Goal: Task Accomplishment & Management: Use online tool/utility

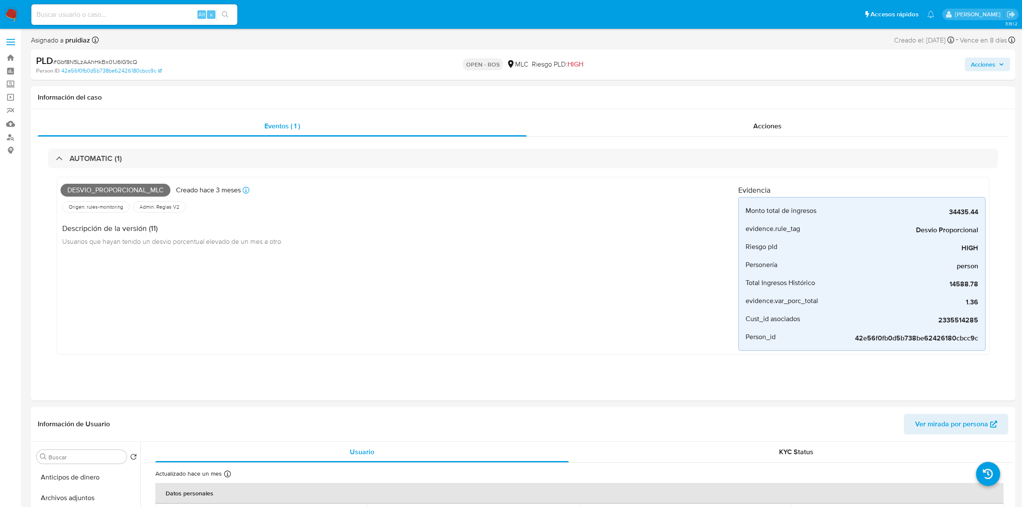
select select "10"
click at [181, 155] on div "AUTOMATIC (1)" at bounding box center [523, 158] width 950 height 20
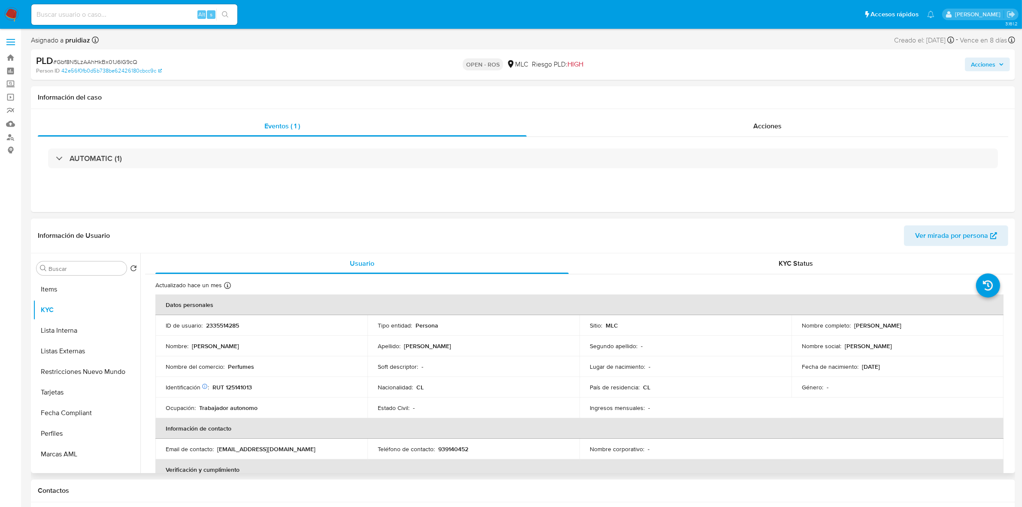
drag, startPoint x: 933, startPoint y: 330, endPoint x: 853, endPoint y: 324, distance: 80.9
click at [853, 324] on div "Nombre completo : Guillermo Luis Rodríguez Pérez" at bounding box center [896, 325] width 191 height 8
copy p "Guillermo Luis Rodríguez Pérez"
click at [239, 390] on p "RUT 125141013" at bounding box center [231, 387] width 39 height 8
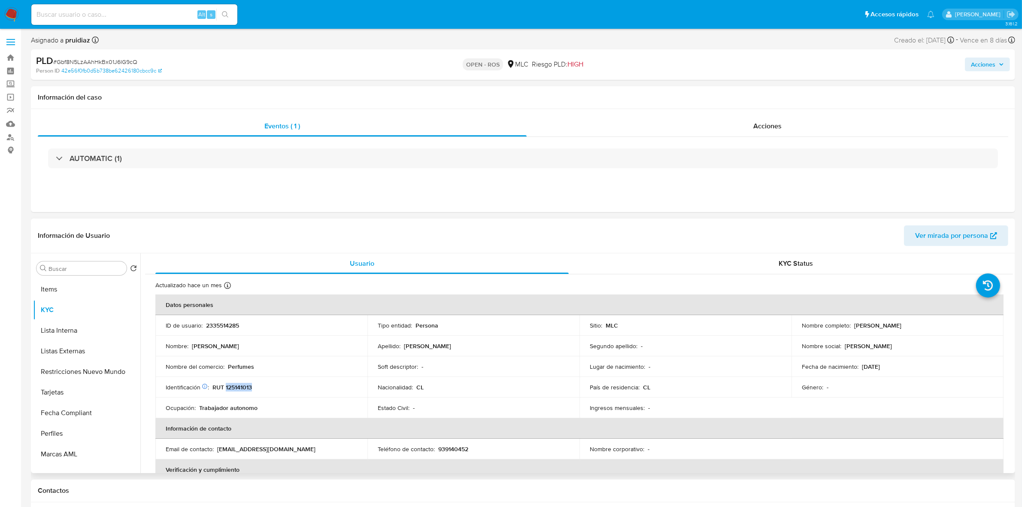
copy p "125141013"
click at [70, 320] on button "Documentación" at bounding box center [83, 318] width 100 height 21
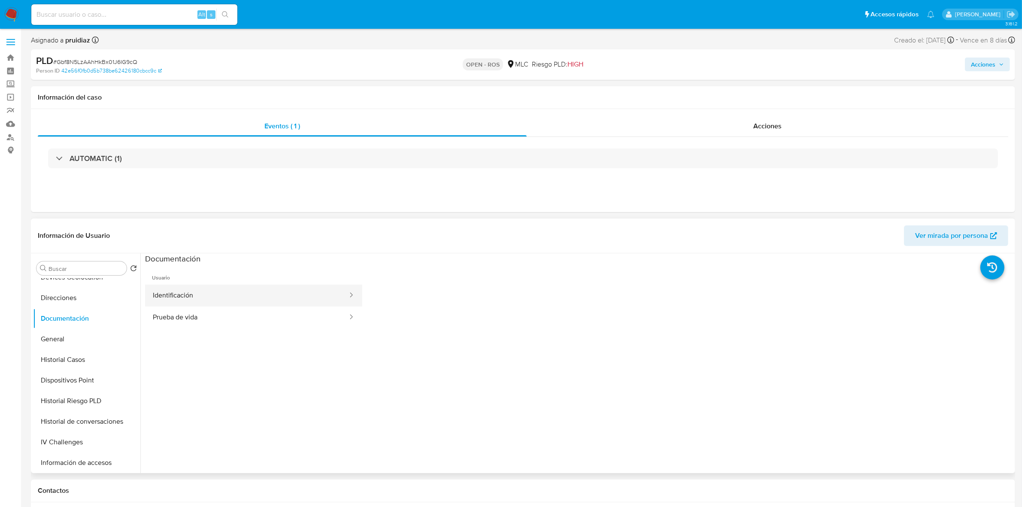
click at [190, 303] on button "Identificación" at bounding box center [246, 295] width 203 height 22
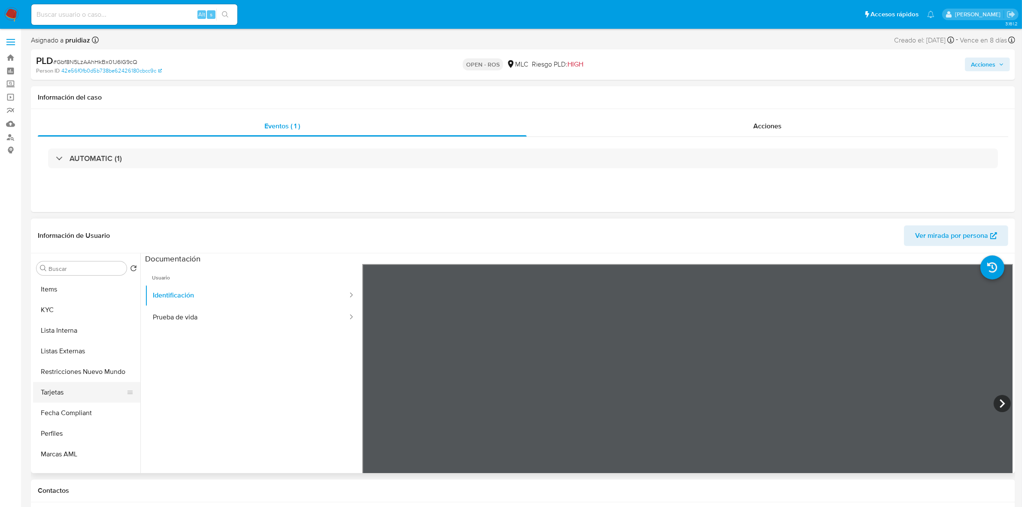
scroll to position [296, 0]
click at [56, 360] on button "KYC" at bounding box center [83, 363] width 100 height 21
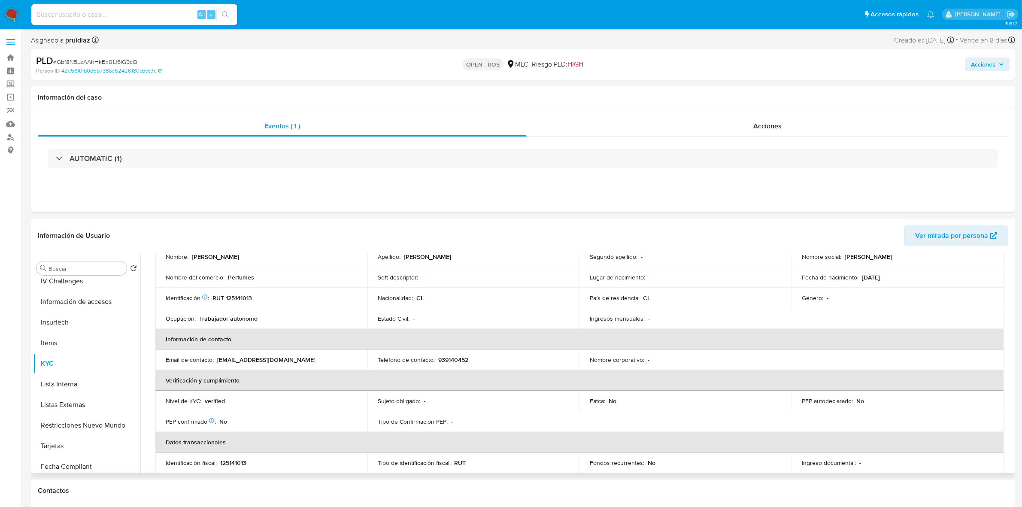
scroll to position [36, 0]
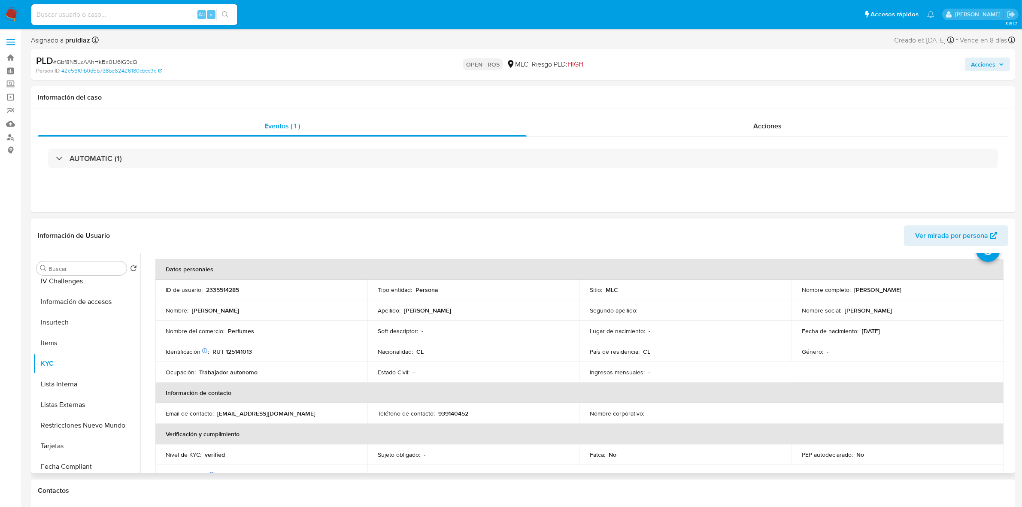
click at [461, 414] on p "939140452" at bounding box center [453, 413] width 30 height 8
copy p "939140452"
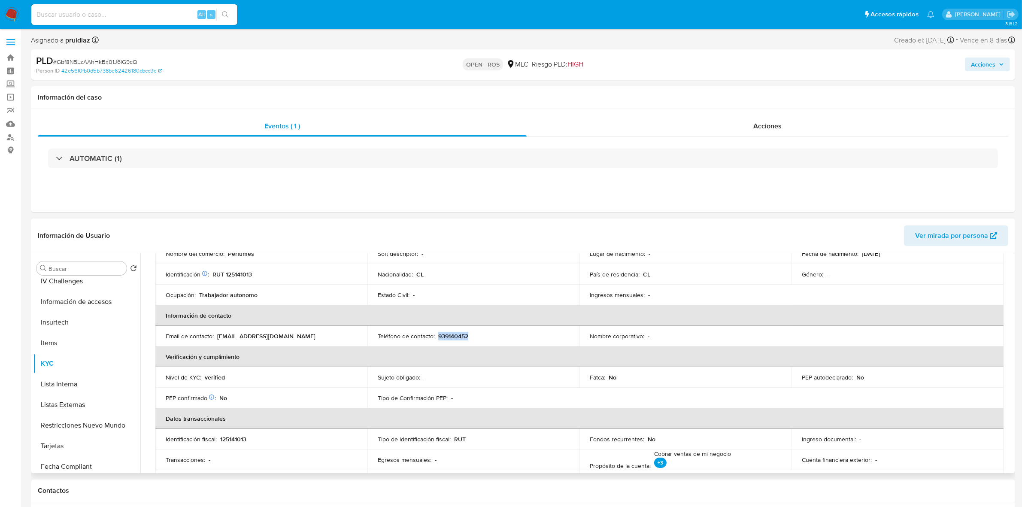
scroll to position [89, 0]
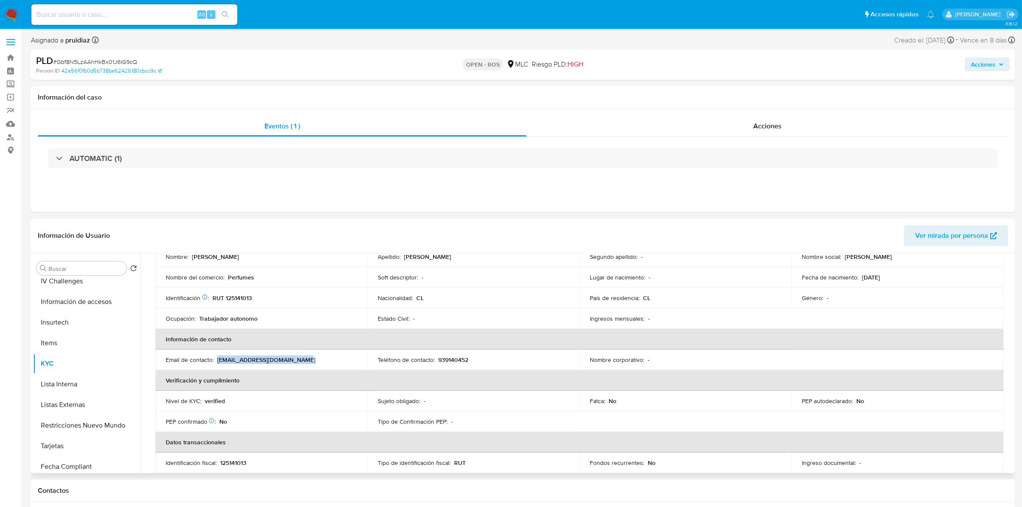
drag, startPoint x: 304, startPoint y: 359, endPoint x: 217, endPoint y: 362, distance: 86.7
click at [217, 362] on div "Email de contacto : compras.full.2024@gmail.com" at bounding box center [261, 360] width 191 height 8
copy p "compras.full.2024@gmail.com"
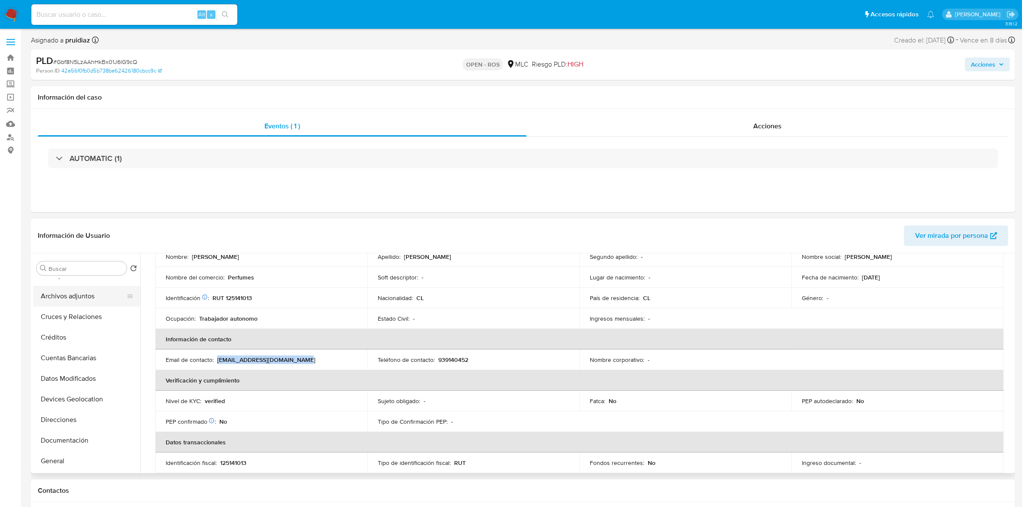
scroll to position [0, 0]
click at [76, 303] on button "Archivos adjuntos" at bounding box center [83, 309] width 100 height 21
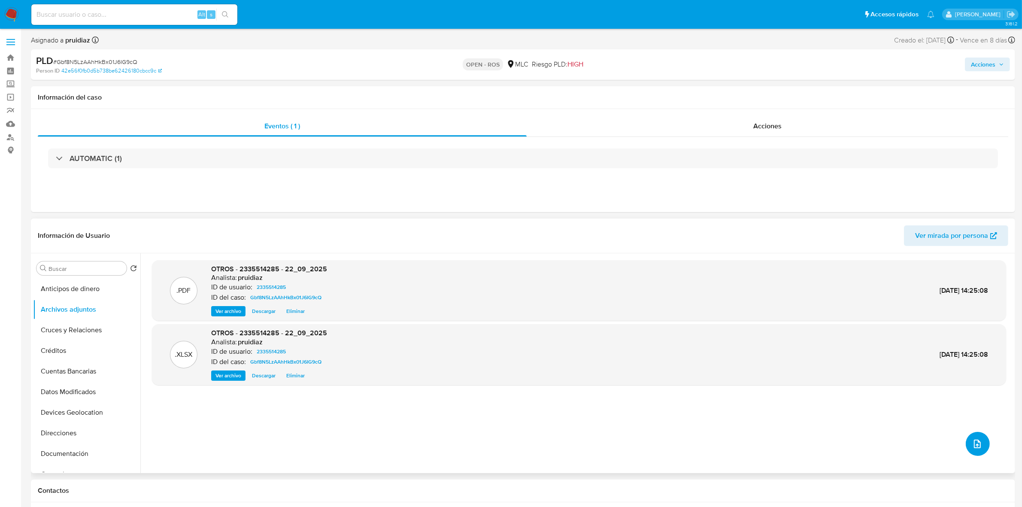
click at [968, 447] on button "upload-file" at bounding box center [977, 444] width 24 height 24
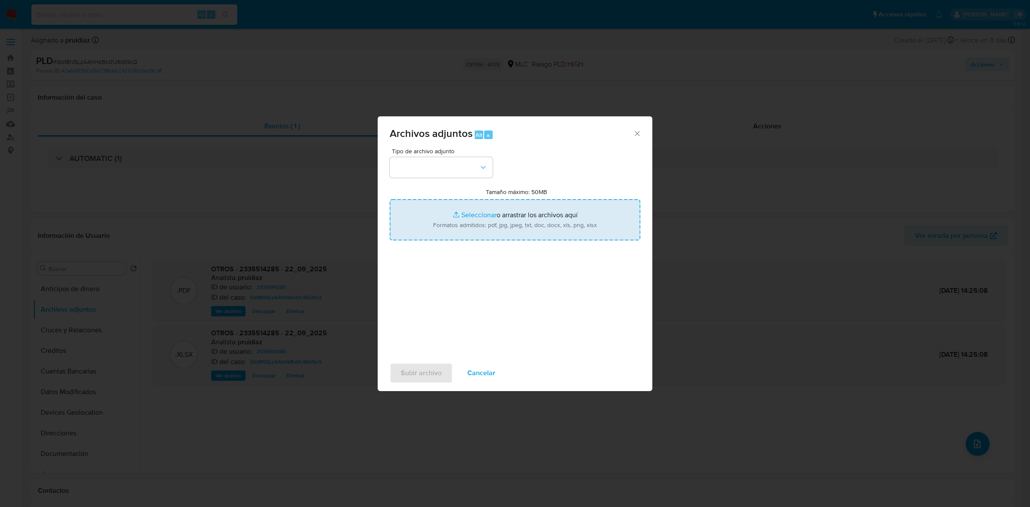
click at [488, 209] on input "Tamaño máximo: 50MB Seleccionar archivos" at bounding box center [515, 219] width 251 height 41
type input "C:\fakepath\Certificado UAF ROS #1336.pdf"
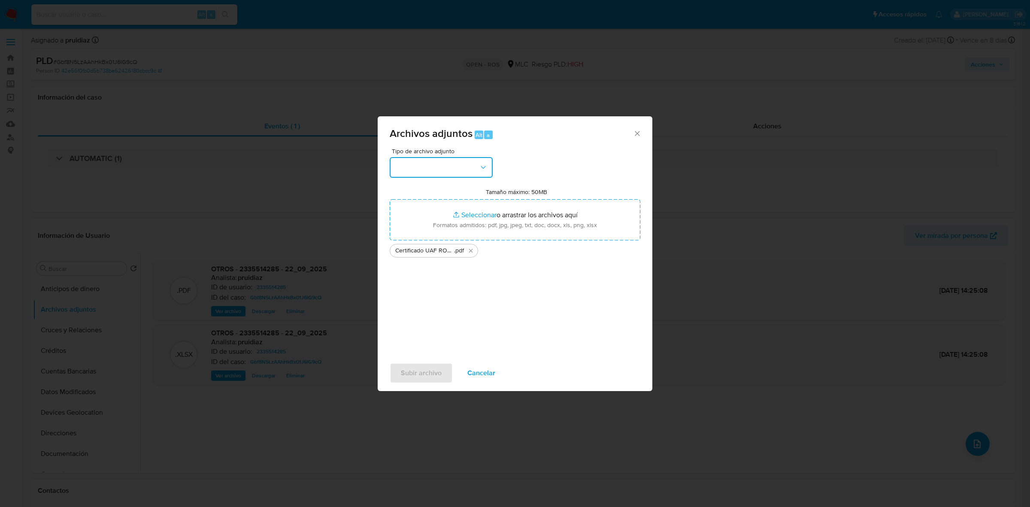
drag, startPoint x: 488, startPoint y: 209, endPoint x: 448, endPoint y: 166, distance: 58.9
click at [448, 166] on button "button" at bounding box center [441, 167] width 103 height 21
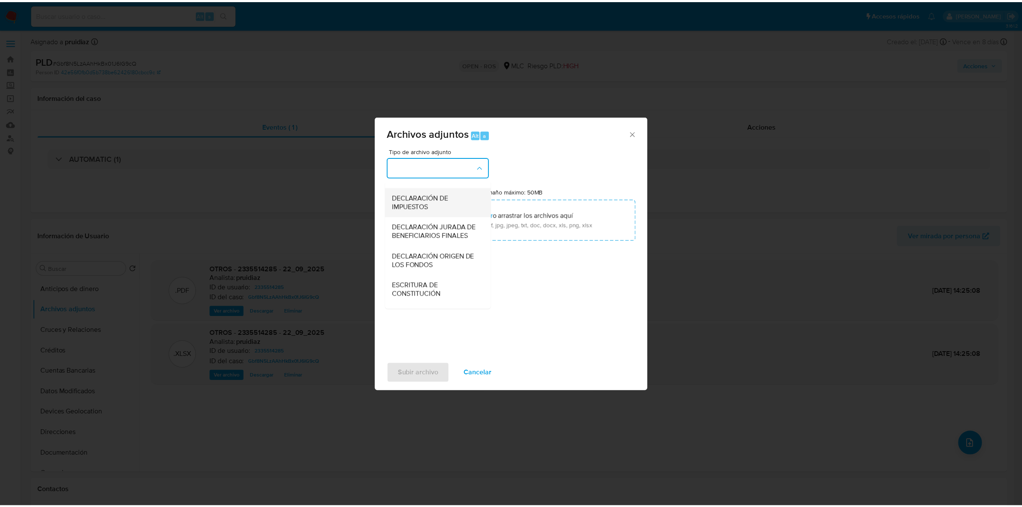
scroll to position [142, 0]
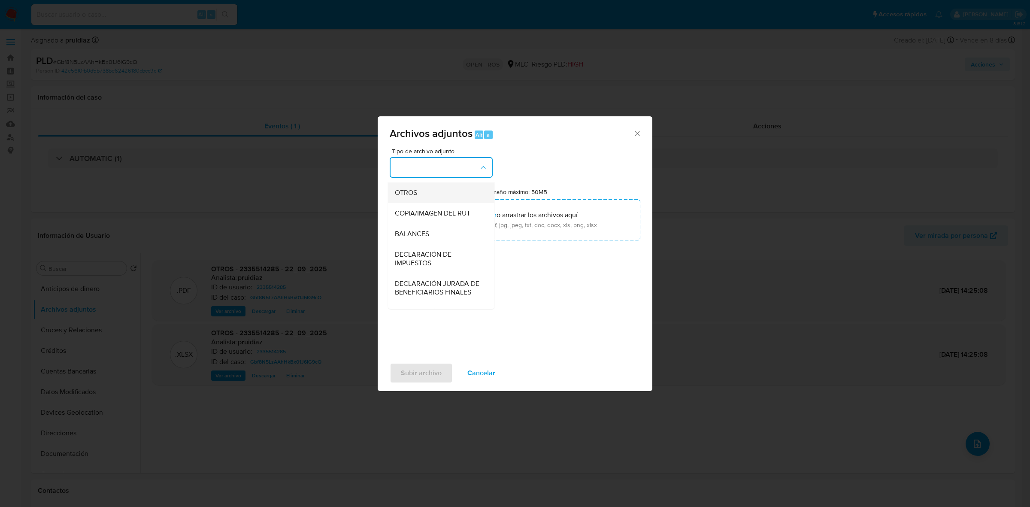
click at [406, 197] on span "OTROS" at bounding box center [406, 192] width 22 height 9
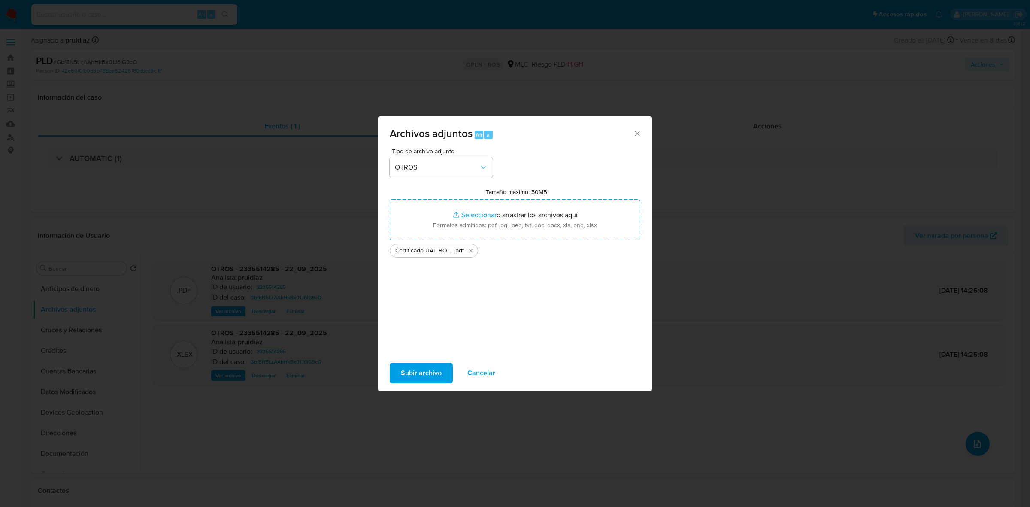
click at [420, 374] on span "Subir archivo" at bounding box center [421, 372] width 41 height 19
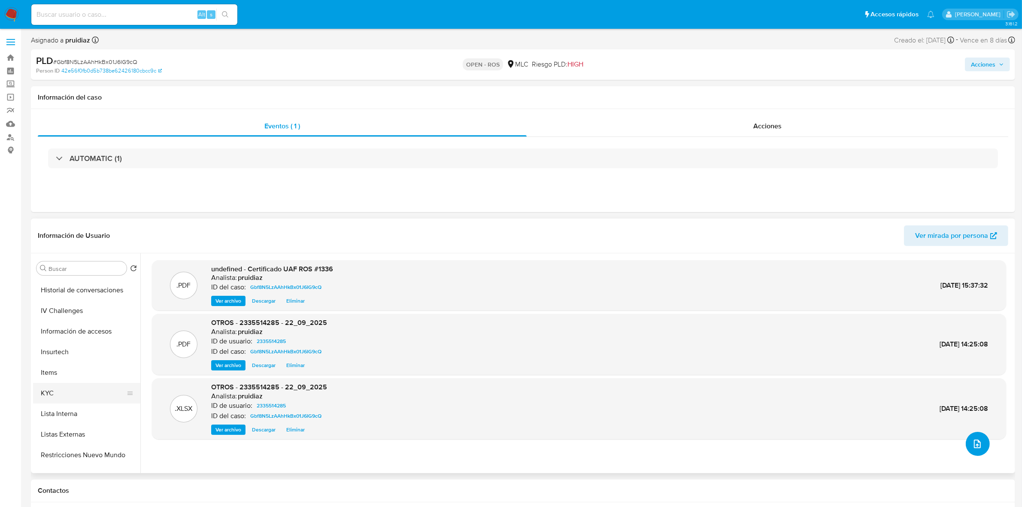
scroll to position [268, 0]
click at [59, 383] on button "KYC" at bounding box center [83, 391] width 100 height 21
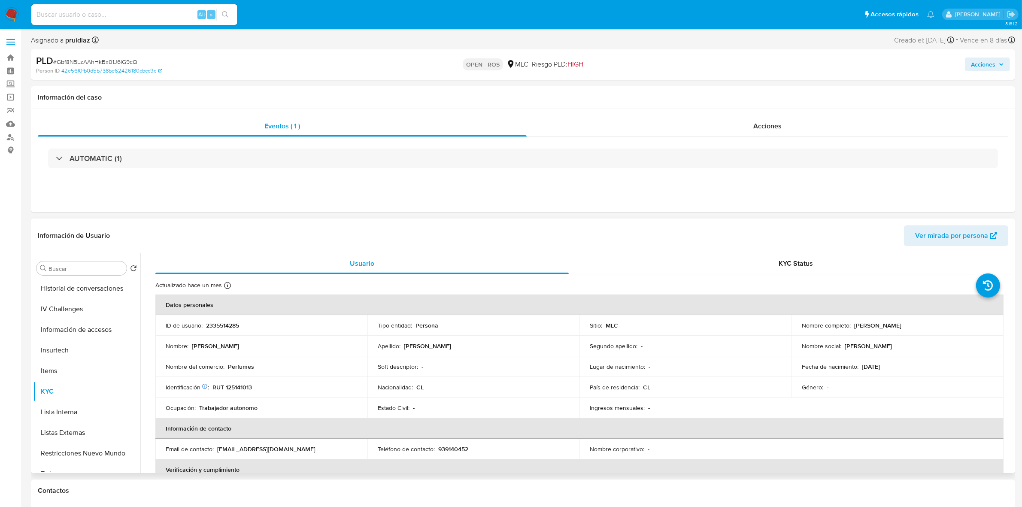
drag, startPoint x: 937, startPoint y: 325, endPoint x: 852, endPoint y: 325, distance: 85.8
click at [852, 325] on div "Nombre completo : Guillermo Luis Rodríguez Pérez" at bounding box center [896, 325] width 191 height 8
copy p "Guillermo Luis Rodríguez Pérez"
click at [239, 383] on p "RUT 125141013" at bounding box center [231, 387] width 39 height 8
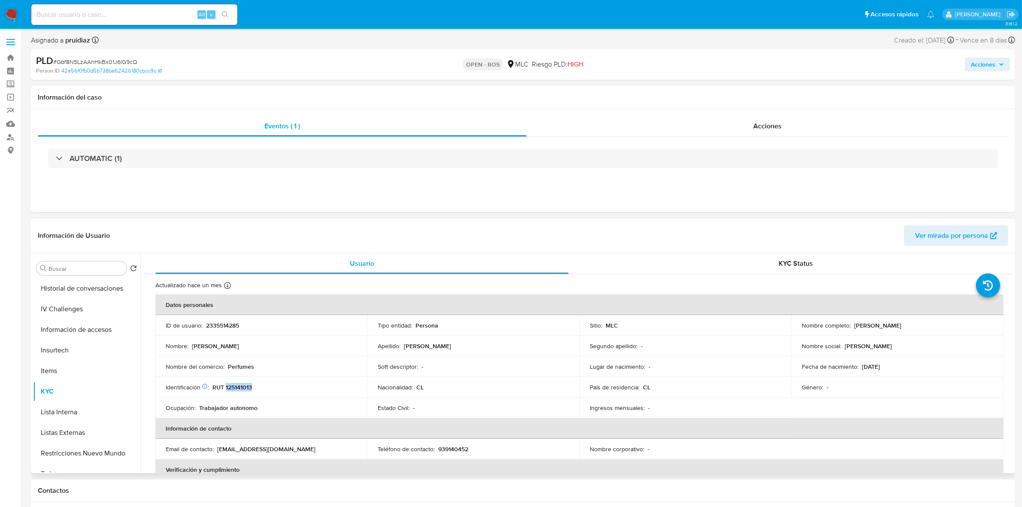
copy p "125141013"
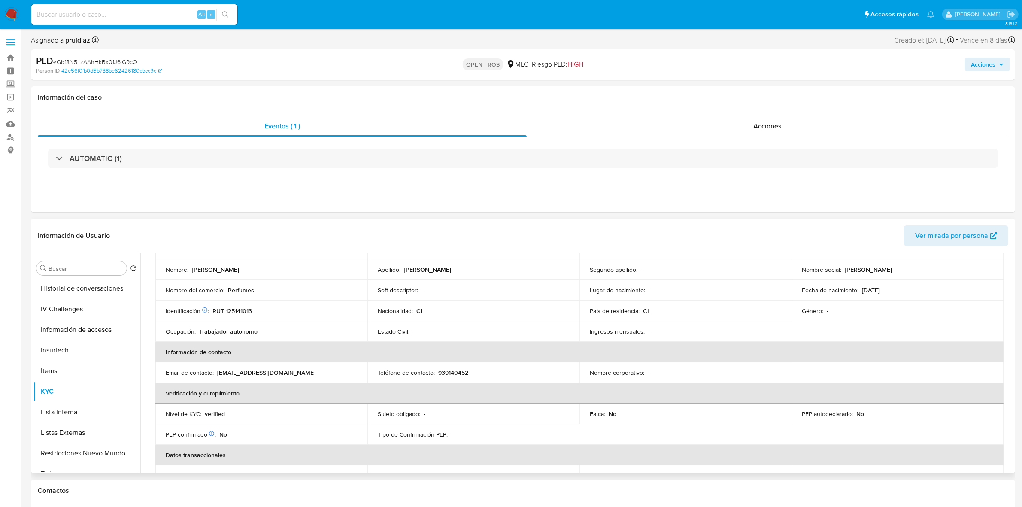
scroll to position [143, 0]
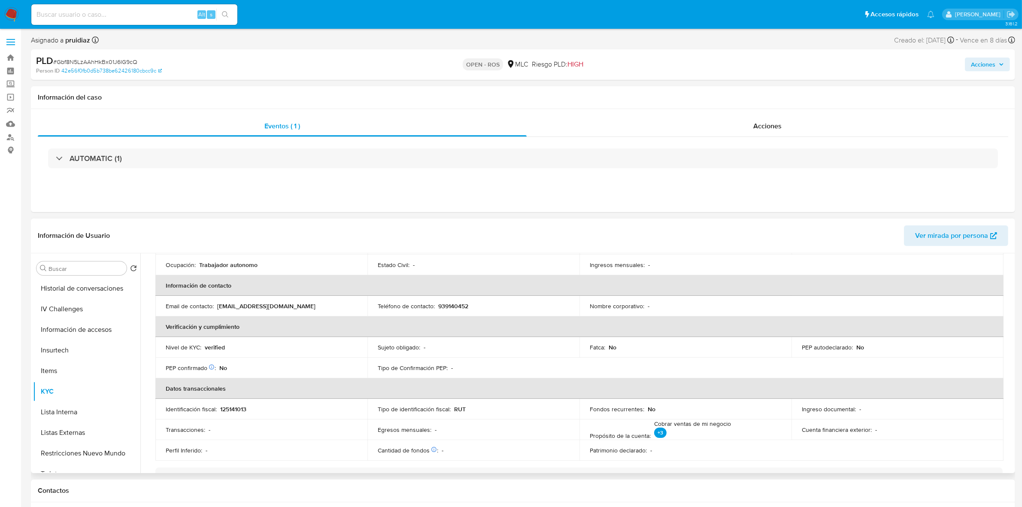
click at [453, 307] on p "939140452" at bounding box center [453, 306] width 30 height 8
copy p "939140452"
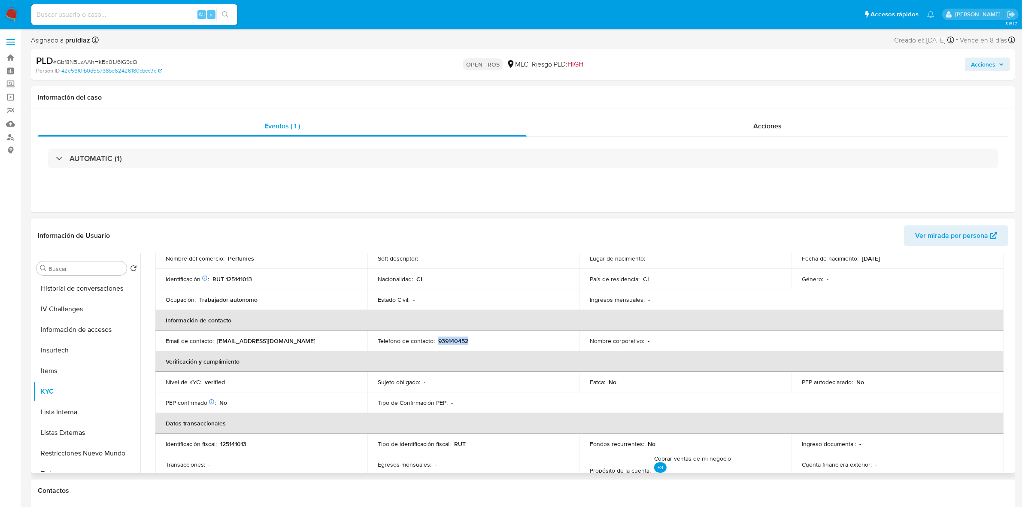
scroll to position [89, 0]
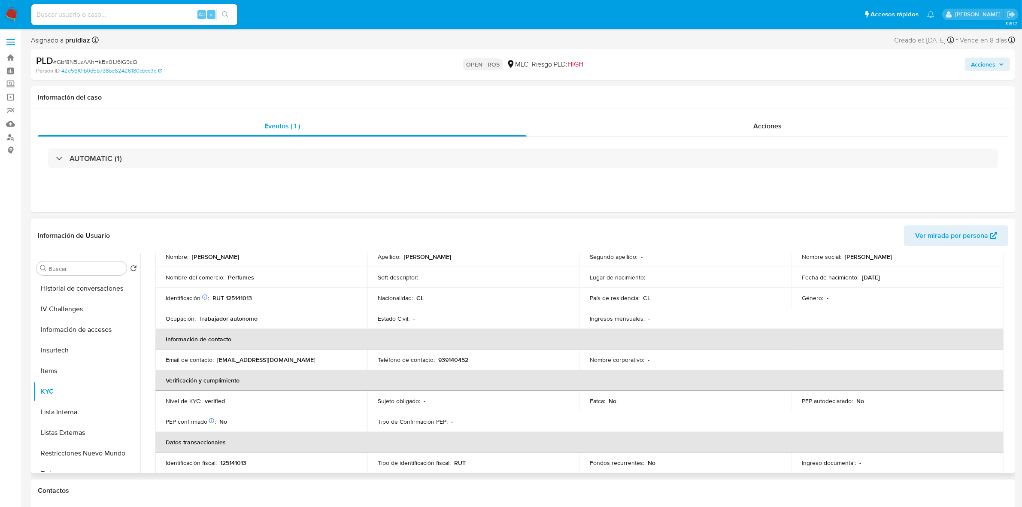
click at [295, 360] on p "compras.full.2024@gmail.com" at bounding box center [266, 360] width 98 height 8
drag, startPoint x: 301, startPoint y: 358, endPoint x: 293, endPoint y: 359, distance: 8.6
click at [293, 359] on div "Email de contacto : compras.full.2024@gmail.com" at bounding box center [261, 360] width 191 height 8
click at [302, 359] on div "Email de contacto : compras.full.2024@gmail.com" at bounding box center [261, 360] width 191 height 8
drag, startPoint x: 302, startPoint y: 360, endPoint x: 217, endPoint y: 357, distance: 85.0
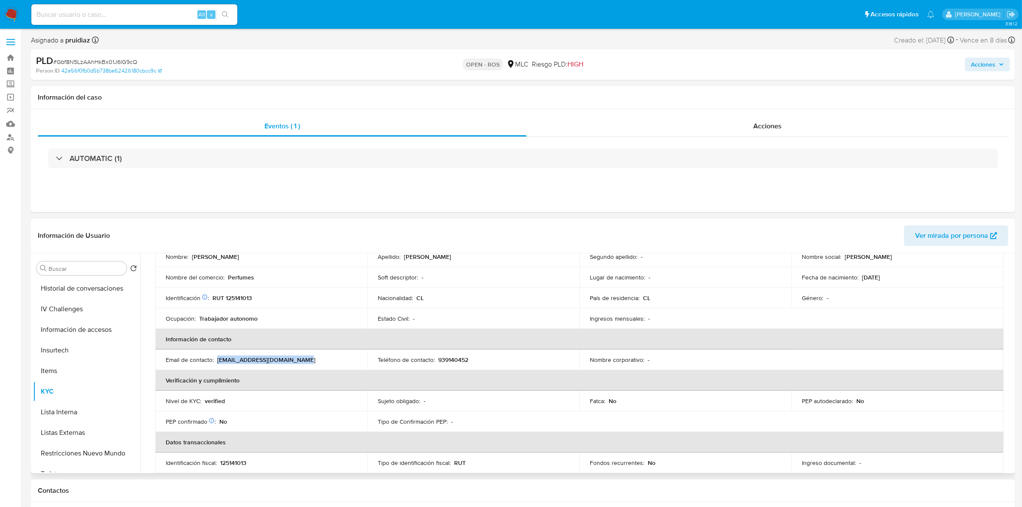
click at [217, 357] on div "Email de contacto : compras.full.2024@gmail.com" at bounding box center [261, 360] width 191 height 8
copy p "compras.full.2024@gmail.com"
click at [89, 310] on button "Archivos adjuntos" at bounding box center [83, 309] width 100 height 21
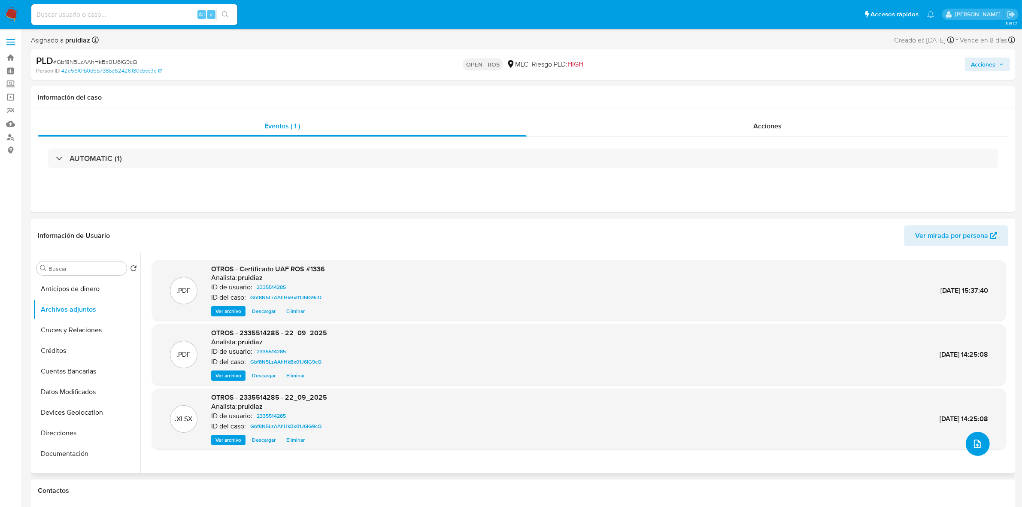
click at [965, 445] on button "upload-file" at bounding box center [977, 444] width 24 height 24
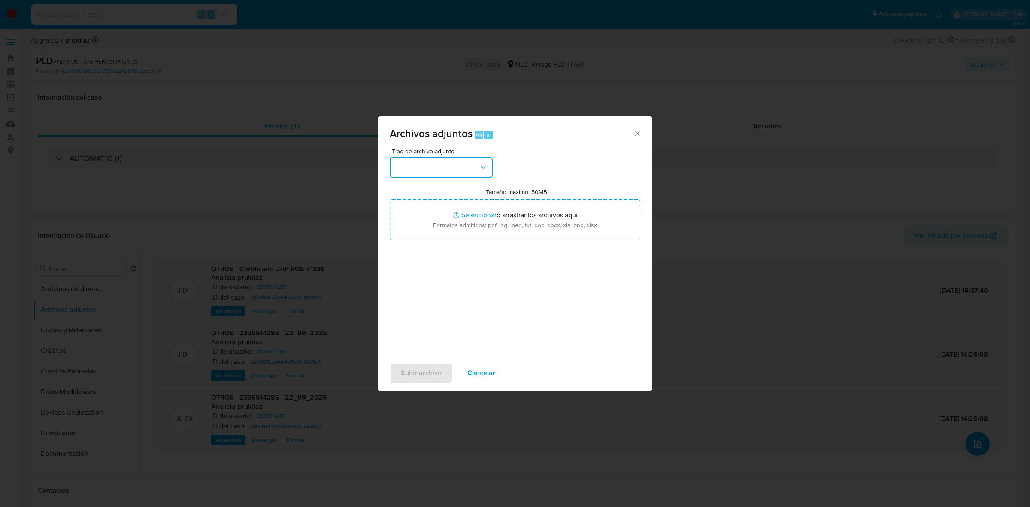
click at [460, 161] on button "button" at bounding box center [441, 167] width 103 height 21
click at [415, 197] on span "OTROS" at bounding box center [406, 192] width 22 height 9
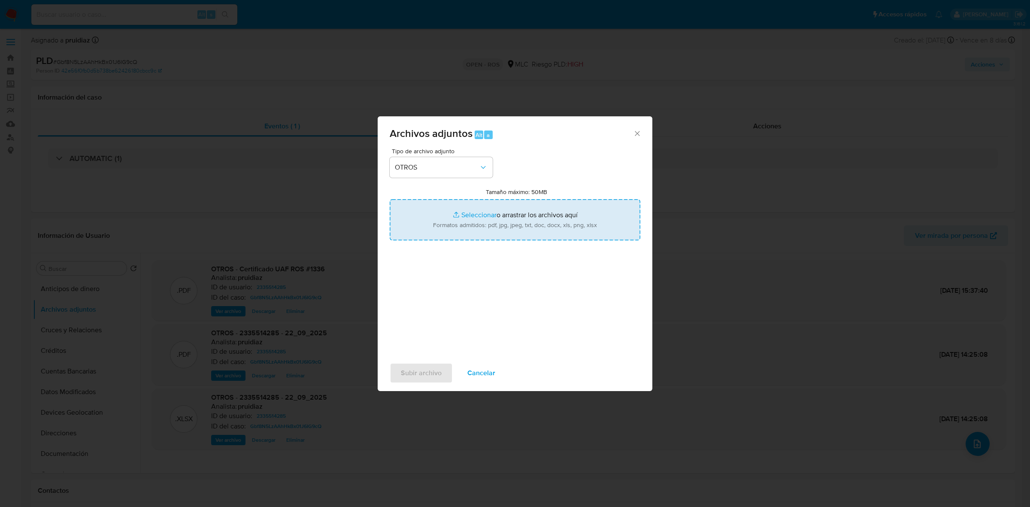
click at [509, 224] on input "Tamaño máximo: 50MB Seleccionar archivos" at bounding box center [515, 219] width 251 height 41
type input "C:\fakepath\Certificado ROS UAF #1339.pdf"
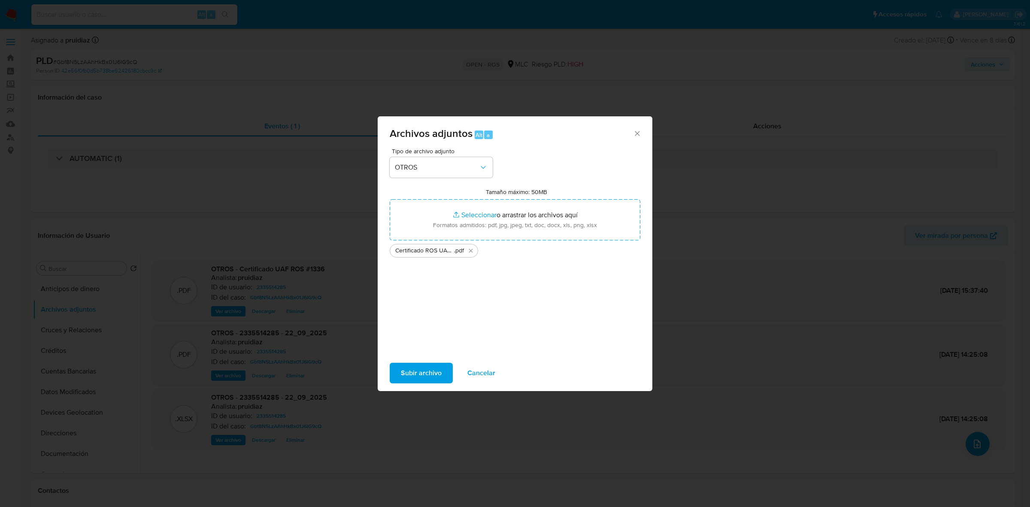
click at [429, 378] on span "Subir archivo" at bounding box center [421, 372] width 41 height 19
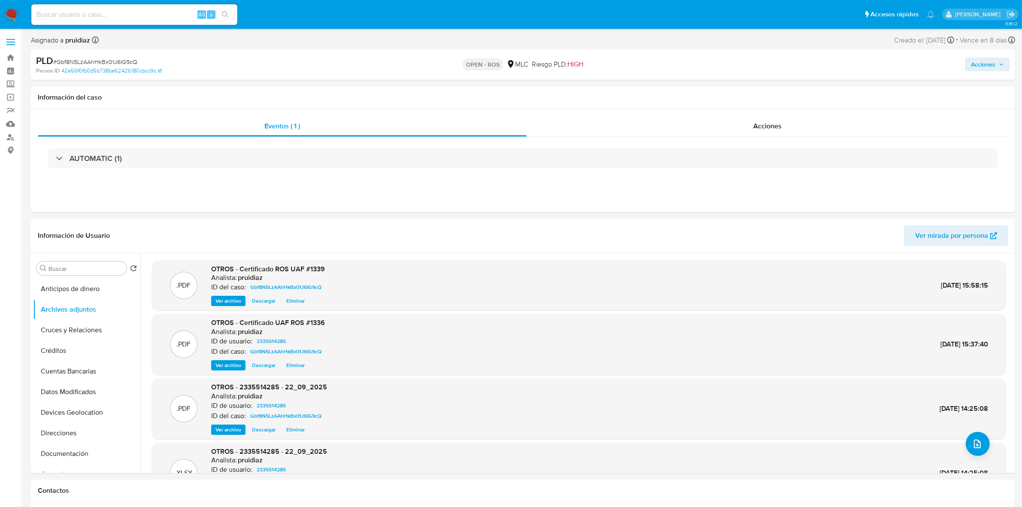
click at [994, 62] on span "Acciones" at bounding box center [983, 64] width 24 height 14
click at [786, 86] on div "Resolución del caso Alt r" at bounding box center [754, 92] width 82 height 22
click at [955, 213] on span "ROS" at bounding box center [952, 210] width 42 height 19
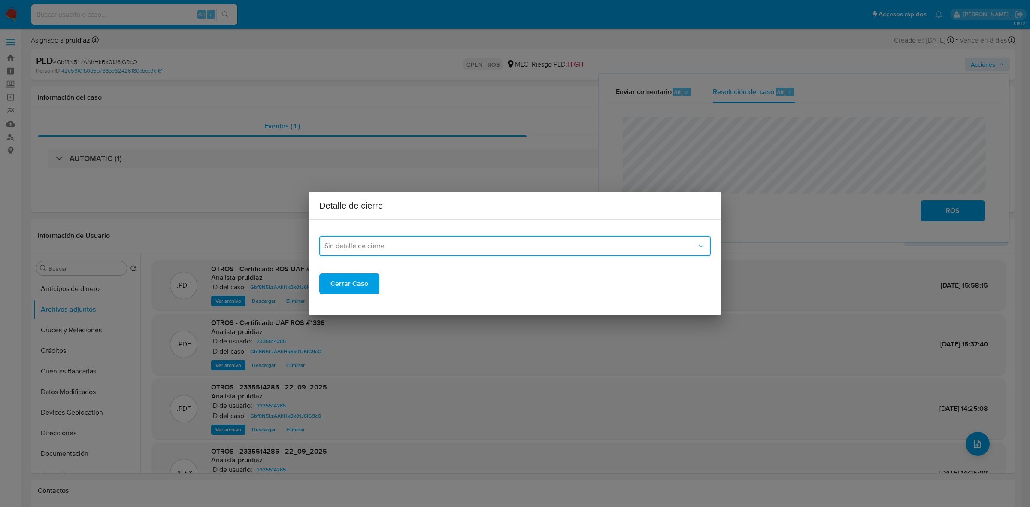
click at [375, 247] on span "Sin detalle de cierre" at bounding box center [510, 246] width 372 height 9
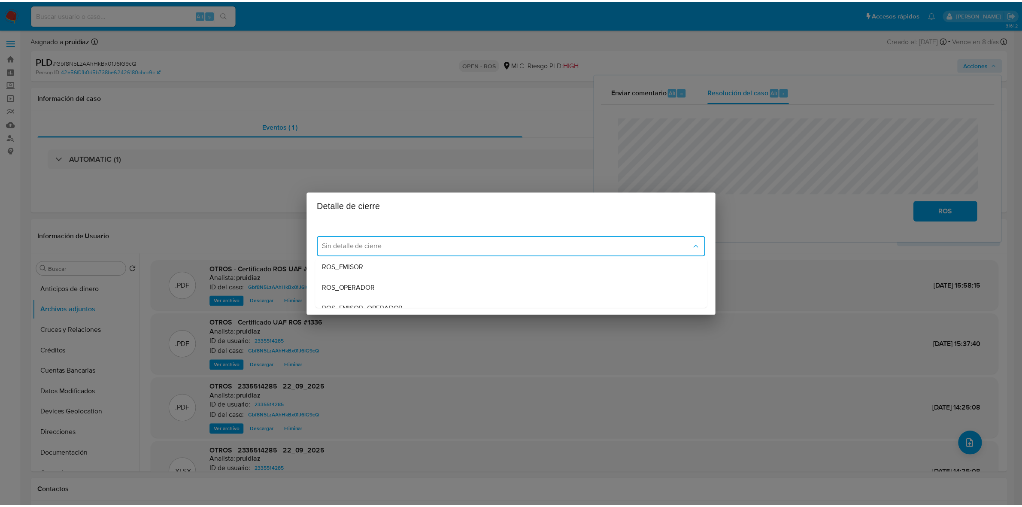
scroll to position [33, 0]
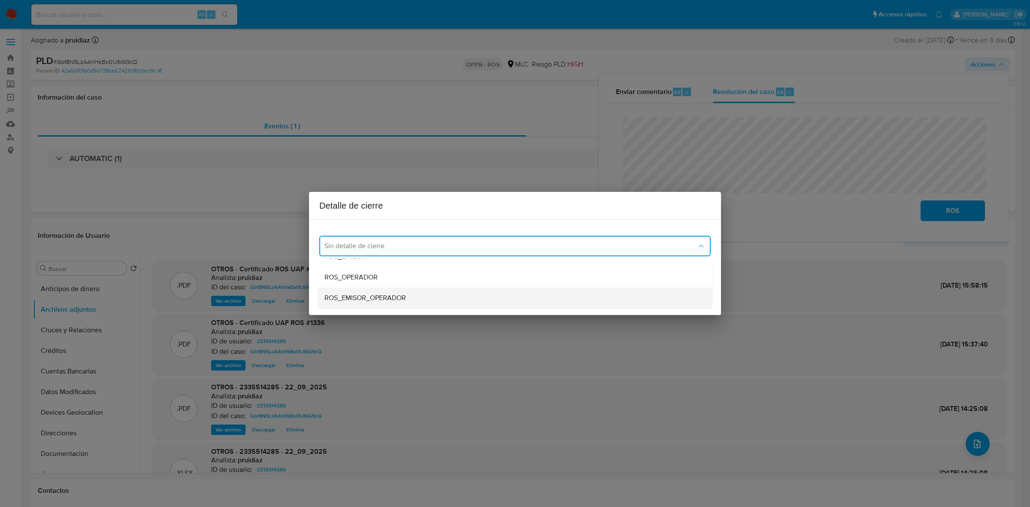
click at [375, 290] on div "ROS_EMISOR_OPERADOR" at bounding box center [512, 297] width 376 height 21
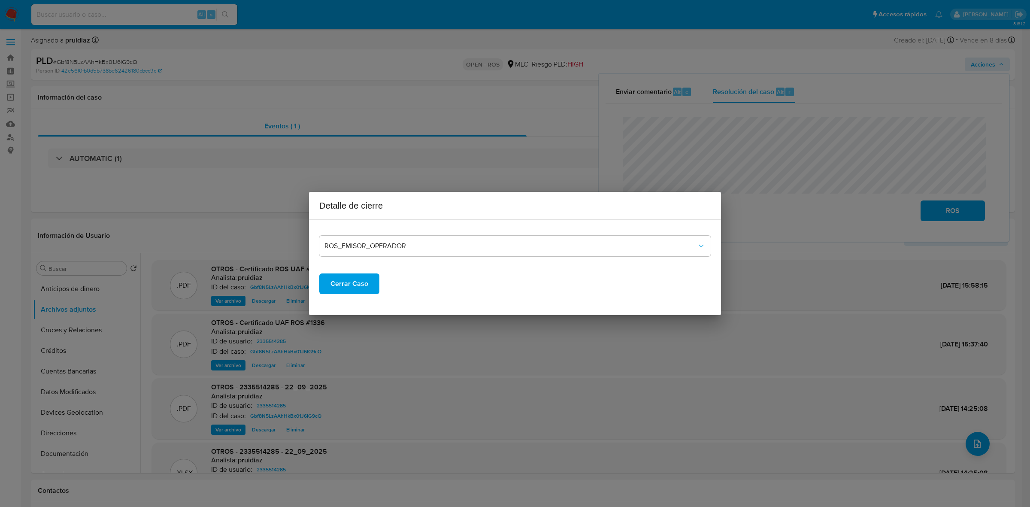
click at [343, 281] on span "Cerrar Caso" at bounding box center [349, 283] width 38 height 19
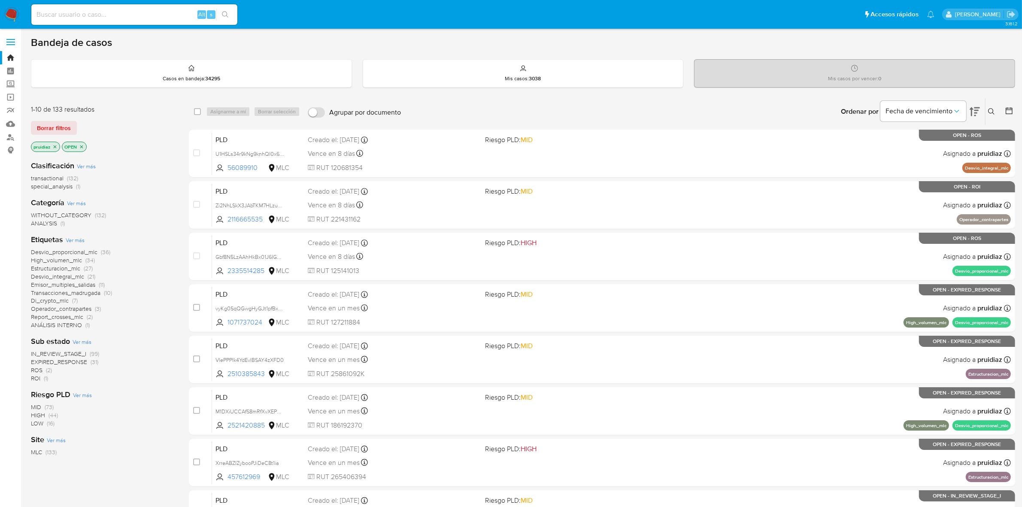
click at [14, 18] on img at bounding box center [11, 14] width 15 height 15
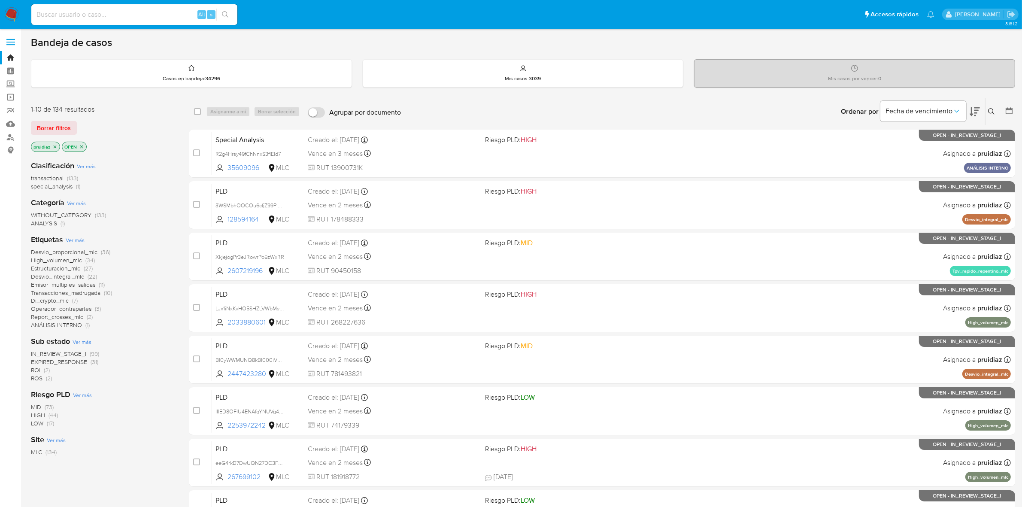
click at [983, 118] on div "Ordenar por Fecha de vencimiento" at bounding box center [909, 111] width 151 height 27
click at [981, 114] on div "Ordenar por Fecha de vencimiento" at bounding box center [909, 111] width 151 height 27
click at [975, 109] on icon at bounding box center [974, 111] width 10 height 10
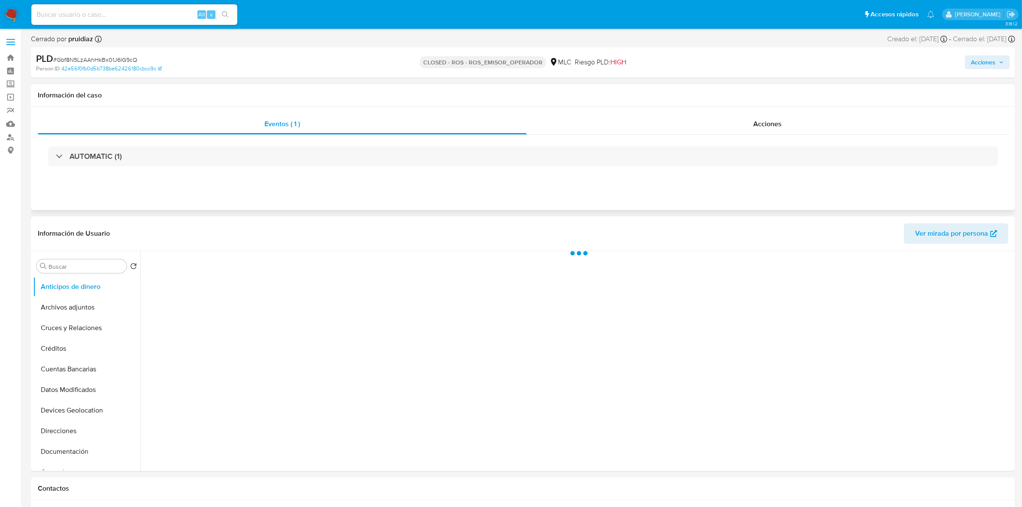
select select "10"
